Goal: Information Seeking & Learning: Learn about a topic

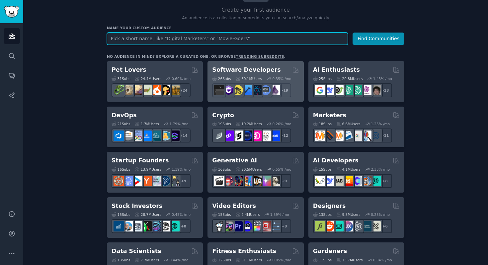
scroll to position [60, 0]
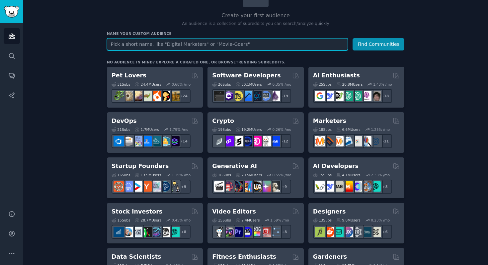
click at [157, 42] on input "text" at bounding box center [227, 44] width 241 height 12
click at [134, 45] on input "cart" at bounding box center [227, 44] width 241 height 12
type input "abandand cart"
click at [353, 38] on button "Find Communities" at bounding box center [379, 44] width 52 height 12
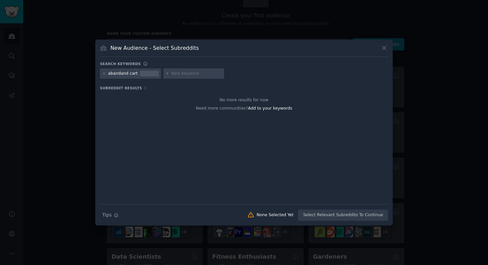
click at [114, 73] on div "abandand cart" at bounding box center [123, 74] width 30 height 6
click at [103, 74] on icon at bounding box center [104, 74] width 4 height 4
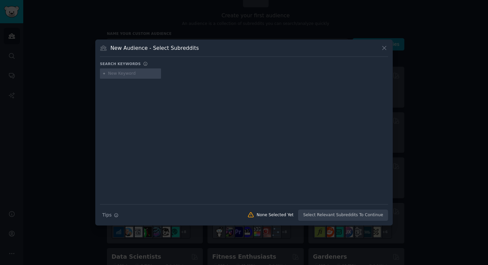
click at [127, 73] on input "text" at bounding box center [133, 74] width 50 height 6
paste input "abandoned"
type input "abandoned cart"
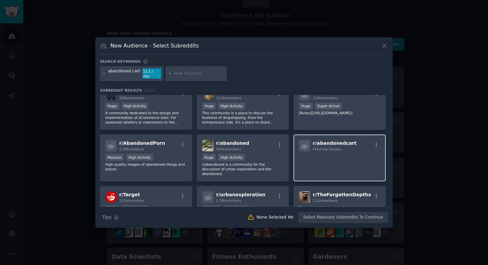
scroll to position [146, 0]
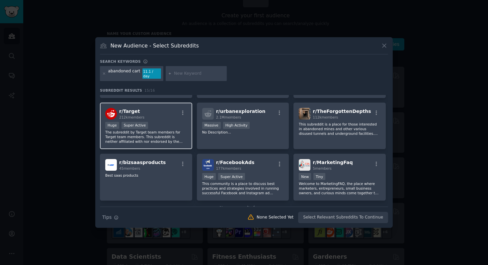
click at [154, 133] on p "The subreddit by Target team members for Target team members. This subreddit is…" at bounding box center [146, 137] width 82 height 14
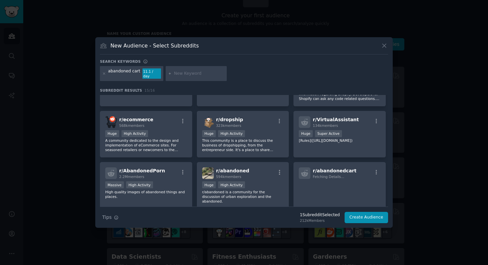
scroll to position [0, 0]
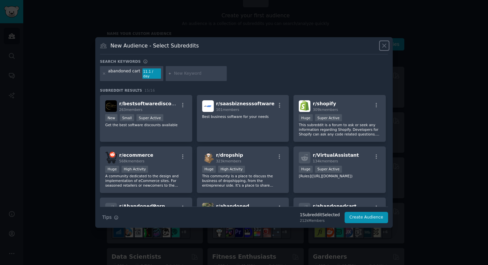
click at [384, 47] on icon at bounding box center [385, 46] width 4 height 4
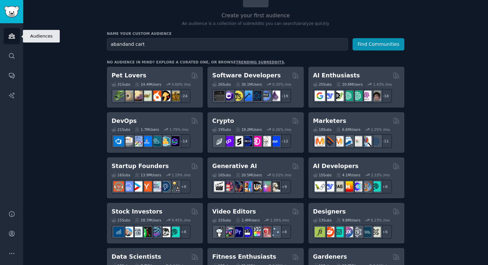
click at [13, 37] on icon "Sidebar" at bounding box center [12, 36] width 6 height 5
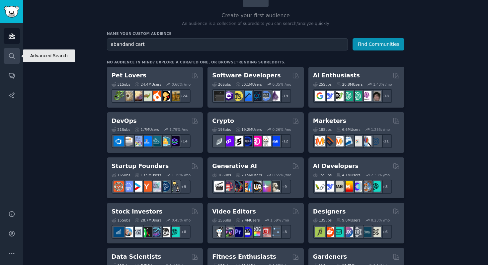
click at [12, 56] on icon "Sidebar" at bounding box center [11, 55] width 7 height 7
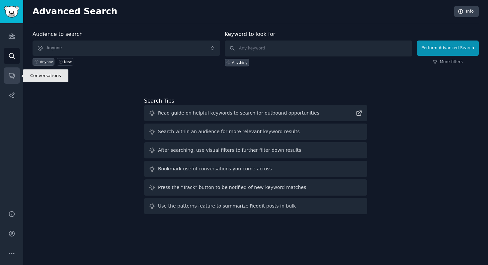
click at [7, 76] on link "Conversations" at bounding box center [12, 75] width 16 height 16
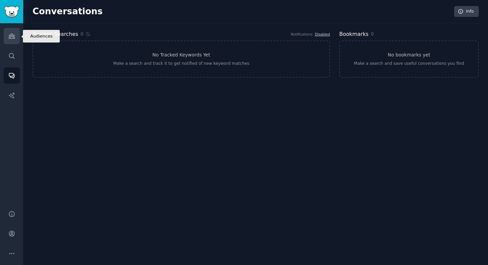
click at [15, 38] on link "Audiences" at bounding box center [12, 36] width 16 height 16
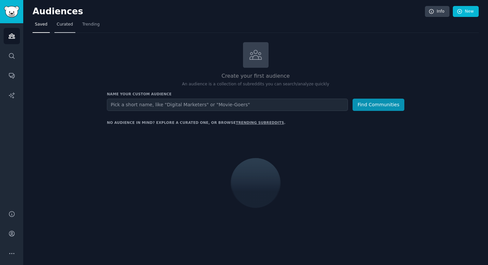
click at [67, 24] on span "Curated" at bounding box center [65, 25] width 16 height 6
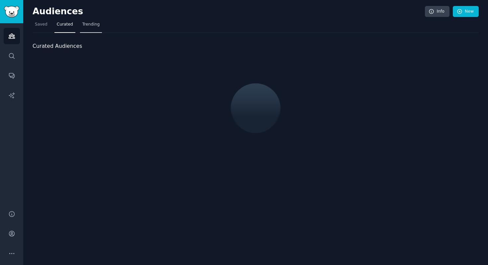
click at [87, 24] on span "Trending" at bounding box center [90, 25] width 17 height 6
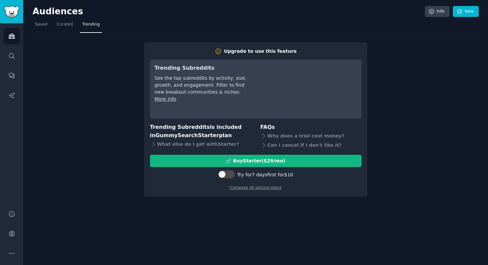
click at [400, 56] on div "Upgrade to use this feature Trending Subreddits See the top subreddits by activ…" at bounding box center [256, 115] width 446 height 164
click at [70, 27] on span "Curated" at bounding box center [65, 25] width 16 height 6
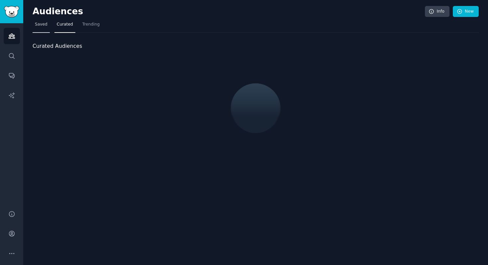
click at [36, 27] on span "Saved" at bounding box center [41, 25] width 13 height 6
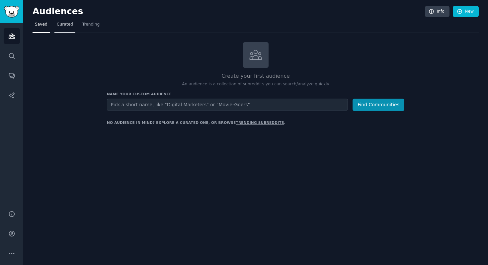
click at [70, 23] on span "Curated" at bounding box center [65, 25] width 16 height 6
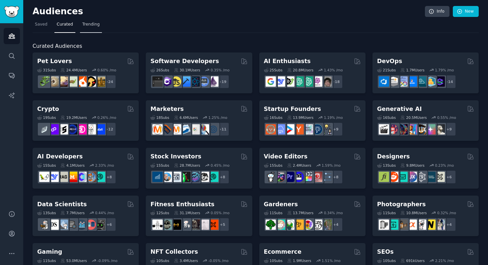
click at [87, 26] on span "Trending" at bounding box center [90, 25] width 17 height 6
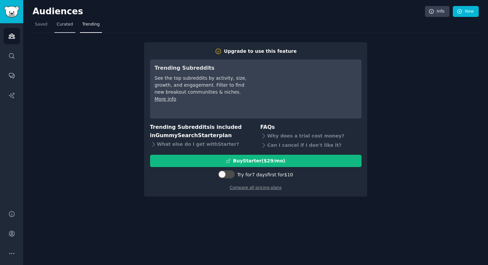
click at [63, 25] on span "Curated" at bounding box center [65, 25] width 16 height 6
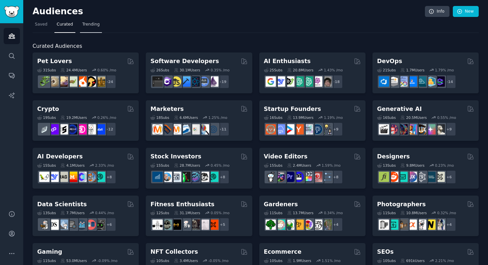
click at [90, 25] on span "Trending" at bounding box center [90, 25] width 17 height 6
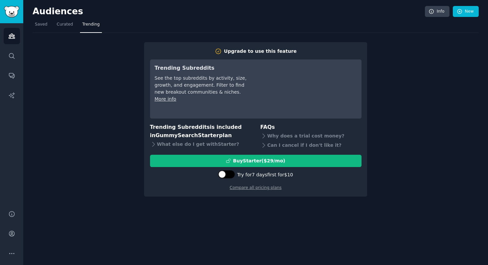
click at [232, 176] on div at bounding box center [226, 174] width 17 height 8
click at [225, 175] on div at bounding box center [222, 174] width 5 height 3
click at [232, 174] on div at bounding box center [229, 174] width 3 height 3
checkbox input "true"
click at [423, 82] on div "Upgrade to use this feature Trending Subreddits See the top subreddits by activ…" at bounding box center [256, 115] width 446 height 164
